Goal: Task Accomplishment & Management: Manage account settings

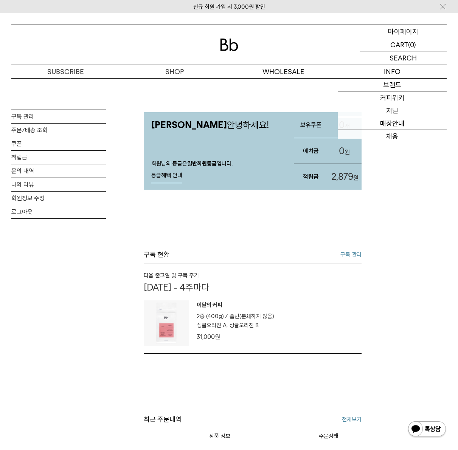
click at [401, 33] on p "마이페이지" at bounding box center [403, 31] width 30 height 13
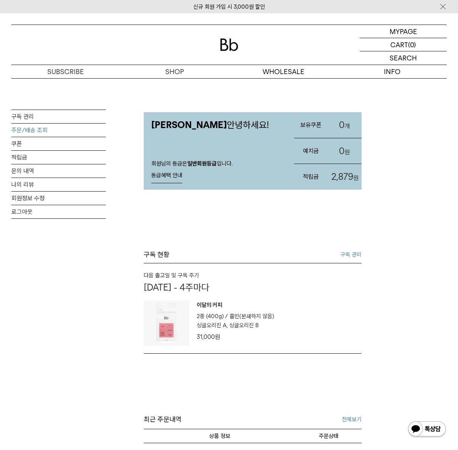
click at [26, 131] on link "주문/배송 조회" at bounding box center [58, 130] width 95 height 13
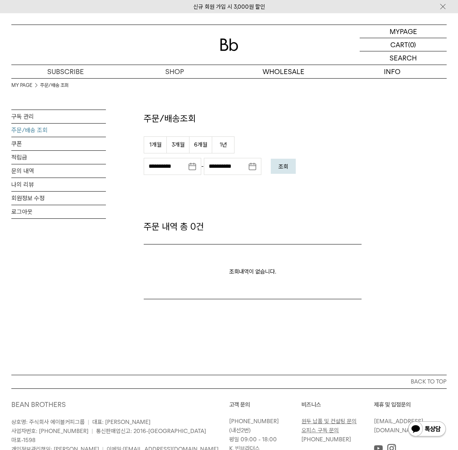
click at [284, 167] on em "조회" at bounding box center [283, 166] width 10 height 7
click at [25, 143] on link "쿠폰" at bounding box center [58, 143] width 95 height 13
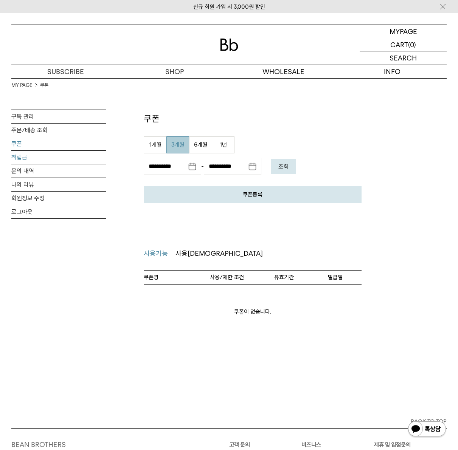
click at [19, 157] on link "적립금" at bounding box center [58, 157] width 95 height 13
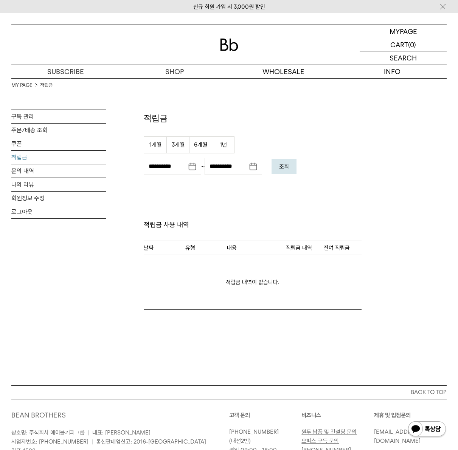
drag, startPoint x: 26, startPoint y: 174, endPoint x: 219, endPoint y: 1, distance: 258.7
